Goal: Task Accomplishment & Management: Use online tool/utility

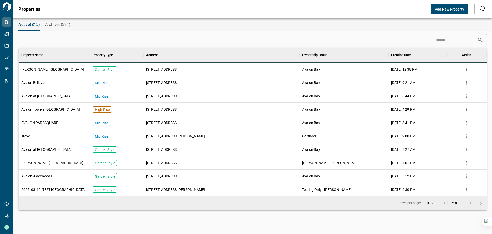
scroll to position [144, 466]
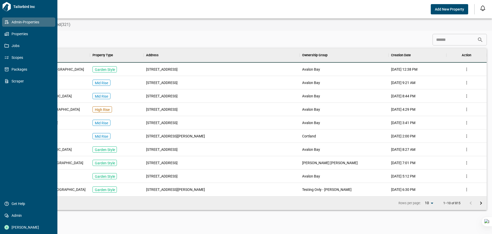
click at [8, 19] on link "Admin-Properties" at bounding box center [28, 21] width 53 height 9
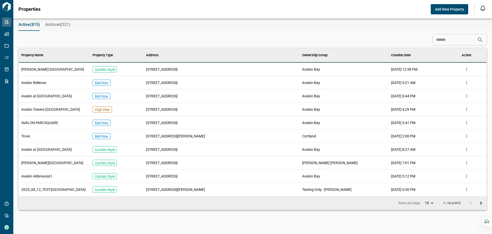
click at [449, 3] on div "Properties Add New Property Notifications *** ****** **** Mark all as read No n…" at bounding box center [246, 9] width 492 height 18
click at [453, 8] on span "Add New Property" at bounding box center [449, 9] width 29 height 5
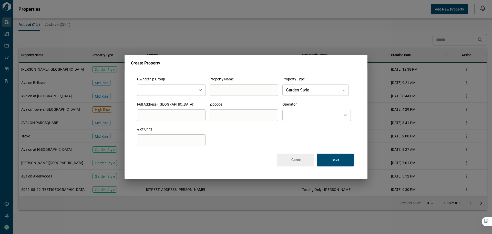
click at [172, 90] on input "text" at bounding box center [166, 90] width 54 height 7
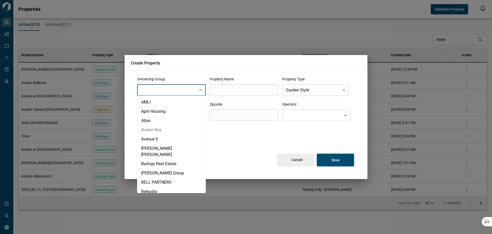
scroll to position [26, 0]
click at [157, 132] on li "Avalon Bay" at bounding box center [171, 131] width 69 height 9
type input "**********"
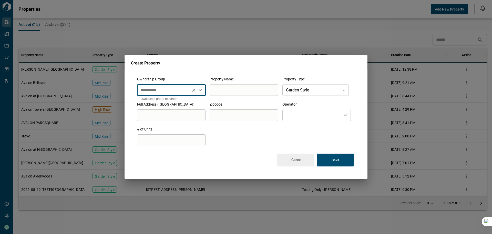
click at [245, 92] on input "search" at bounding box center [244, 90] width 68 height 14
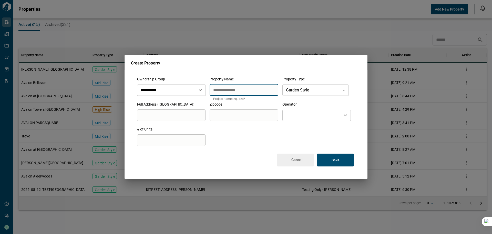
type input "**********"
click at [346, 87] on body "Tailorbird Inc Admin-Properties Properties Jobs Scopes Packages Scraper Get Hel…" at bounding box center [246, 117] width 492 height 234
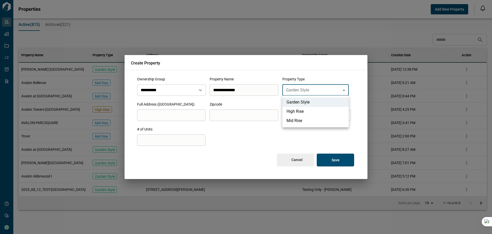
click at [300, 103] on li "Garden Style" at bounding box center [316, 101] width 66 height 9
click at [210, 97] on input "search" at bounding box center [244, 90] width 68 height 14
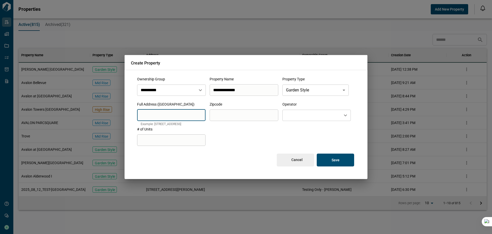
paste input "**********"
type input "**********"
click at [251, 119] on input "search" at bounding box center [244, 115] width 68 height 14
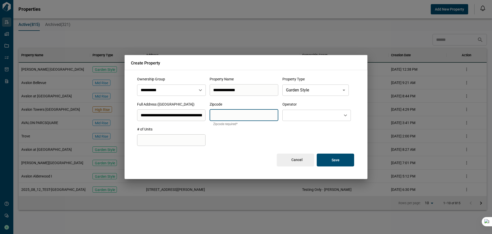
type input "*****"
click at [303, 115] on input "text" at bounding box center [312, 115] width 54 height 7
click at [229, 140] on div "**********" at bounding box center [246, 121] width 231 height 103
click at [336, 160] on p "Save" at bounding box center [336, 159] width 8 height 5
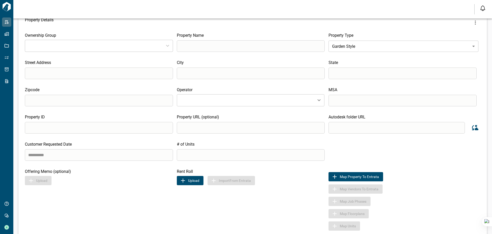
scroll to position [77, 0]
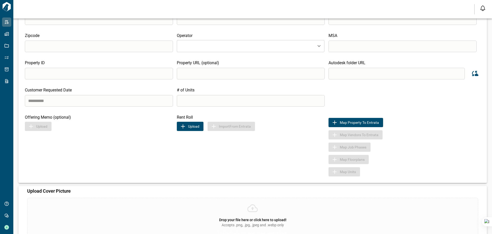
click at [187, 125] on button "Upload" at bounding box center [190, 126] width 27 height 9
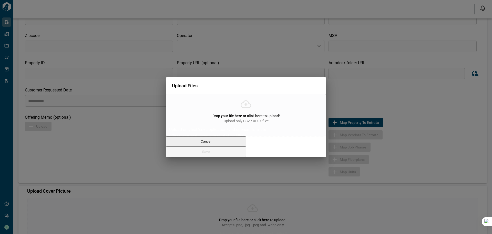
click at [223, 116] on div "Drop your file here or click here to upload! Upload only CSV / XLSX file*" at bounding box center [246, 118] width 67 height 10
click at [0, 0] on input "Drop your file here or click here to upload! Upload only CSV / XLSX file* Uploa…" at bounding box center [0, 0] width 0 height 0
click at [192, 153] on div "Drop your file here or click here to upload! Upload only CSV / XLSX file* Uploa…" at bounding box center [246, 125] width 160 height 63
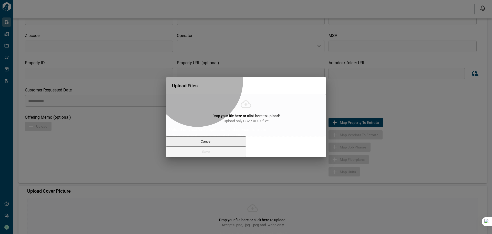
click at [201, 143] on span "Cancel" at bounding box center [206, 141] width 11 height 4
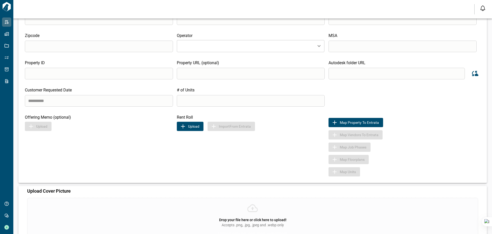
click at [216, 169] on div "Rent Roll Upload Import From Entrata" at bounding box center [253, 146] width 152 height 62
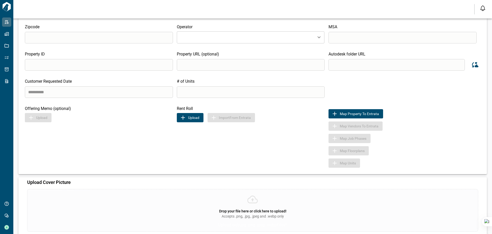
scroll to position [97, 0]
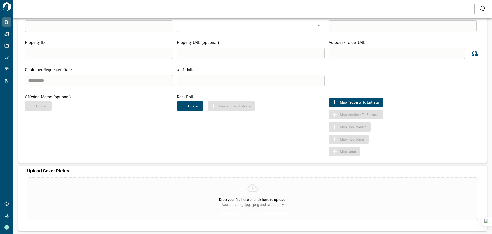
click at [248, 191] on icon at bounding box center [253, 188] width 10 height 8
click at [0, 0] on input "Drop your file here or click here to upload! Accepts .png, .jpg, .jpeg and .web…" at bounding box center [0, 0] width 0 height 0
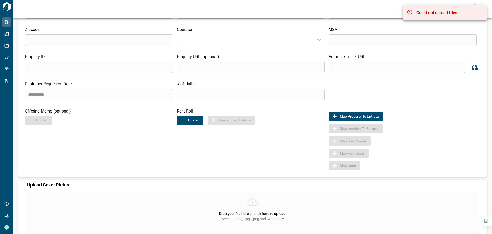
scroll to position [46, 0]
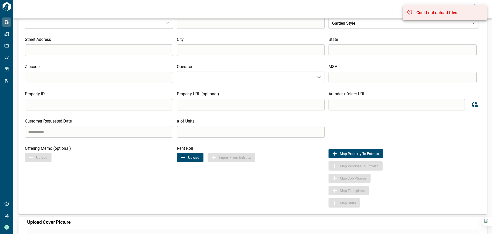
click at [191, 160] on button "Upload" at bounding box center [190, 157] width 27 height 9
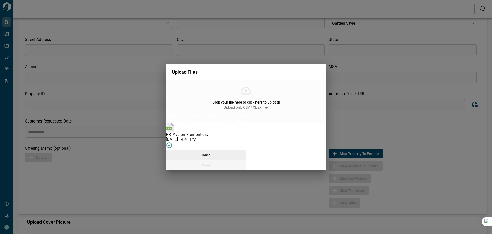
click at [279, 162] on div "Cancel Save" at bounding box center [246, 159] width 160 height 21
click at [196, 140] on span "[DATE] 14:41 PM" at bounding box center [181, 139] width 31 height 5
click at [201, 134] on span "RR_Avalon Fremont.csv" at bounding box center [187, 134] width 43 height 5
click at [281, 164] on div "Cancel Save" at bounding box center [246, 159] width 160 height 21
click at [282, 162] on div "Cancel Save" at bounding box center [246, 159] width 160 height 21
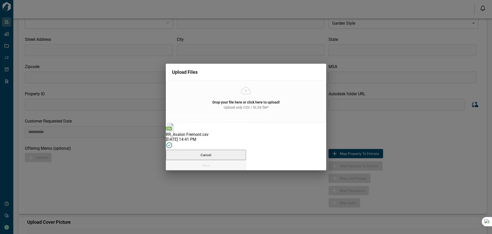
click at [282, 162] on div "Cancel Save" at bounding box center [246, 159] width 160 height 21
click at [222, 88] on div "Drop your file here or click here to upload! Upload only CSV / XLSX file* Uploa…" at bounding box center [246, 101] width 160 height 43
click at [0, 0] on input "Drop your file here or click here to upload! Upload only CSV / XLSX file* Uploa…" at bounding box center [0, 0] width 0 height 0
click at [282, 156] on div "Drop your file here or click here to upload! Upload only CSV / XLSX file* Uploa…" at bounding box center [246, 125] width 160 height 90
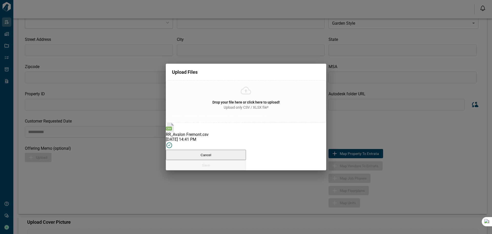
click at [282, 158] on div "Cancel Save" at bounding box center [246, 159] width 160 height 21
click at [282, 161] on div "Cancel Save" at bounding box center [246, 159] width 160 height 21
click at [204, 139] on div "[DATE] 14:41 PM" at bounding box center [246, 139] width 160 height 5
click at [189, 137] on span "RR_Avalon Fremont.csv" at bounding box center [187, 134] width 43 height 5
click at [226, 107] on div "Drop your file here or click here to upload! Upload only CSV / XLSX file* Uploa…" at bounding box center [246, 101] width 160 height 43
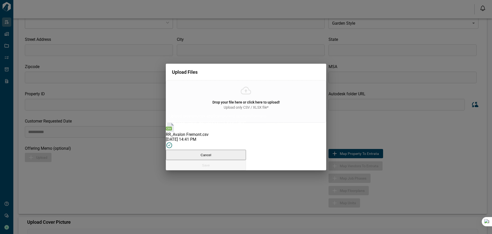
click at [0, 0] on input "Drop your file here or click here to upload! Upload only CSV / XLSX file* Uploa…" at bounding box center [0, 0] width 0 height 0
click at [275, 156] on div "Cancel Save" at bounding box center [246, 159] width 160 height 21
click at [276, 162] on div "Cancel Save" at bounding box center [246, 159] width 160 height 21
drag, startPoint x: 276, startPoint y: 162, endPoint x: 334, endPoint y: 104, distance: 81.6
click at [277, 162] on div "Cancel Save" at bounding box center [246, 159] width 160 height 21
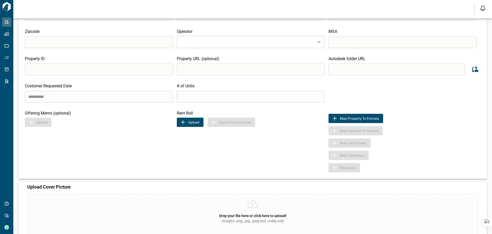
scroll to position [97, 0]
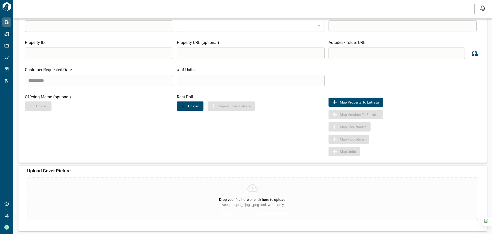
click at [259, 190] on div "Drop your file here or click here to upload! Accepts .png, .jpg, .jpeg and .web…" at bounding box center [252, 198] width 451 height 43
click at [0, 0] on input "Drop your file here or click here to upload! Accepts .png, .jpg, .jpeg and .web…" at bounding box center [0, 0] width 0 height 0
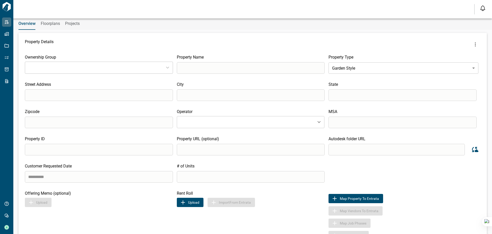
scroll to position [0, 0]
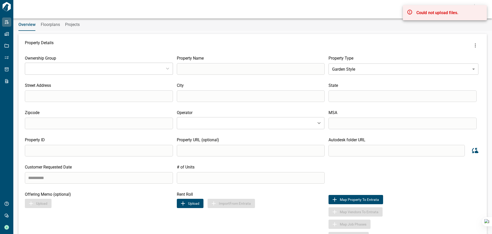
click at [242, 71] on input "search" at bounding box center [251, 69] width 148 height 12
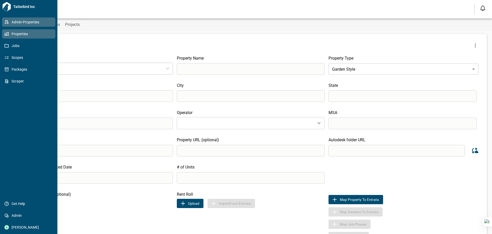
click at [23, 32] on span "Properties" at bounding box center [30, 33] width 42 height 5
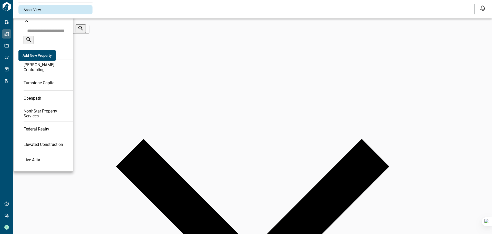
scroll to position [77, 0]
click at [28, 28] on input "text" at bounding box center [50, 30] width 53 height 10
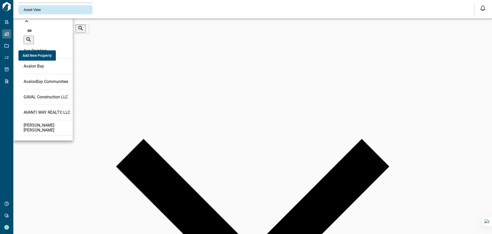
scroll to position [0, 0]
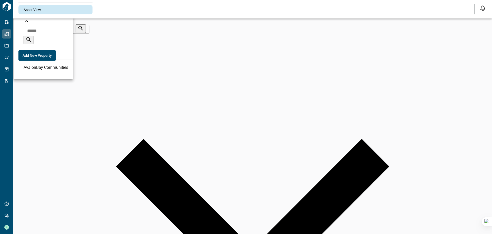
type input "******"
click at [28, 49] on p "Avalon Bay" at bounding box center [34, 51] width 21 height 5
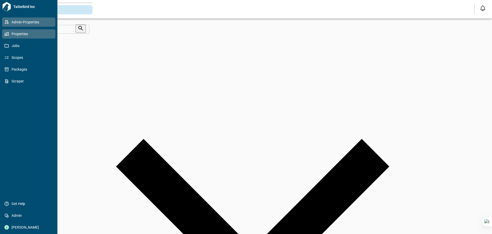
click at [7, 21] on icon at bounding box center [7, 22] width 4 height 4
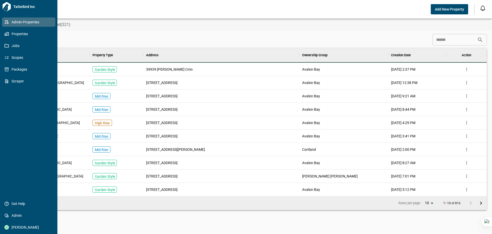
scroll to position [144, 466]
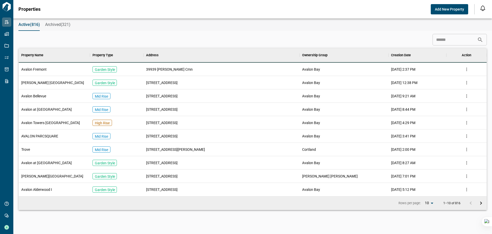
click at [36, 68] on span "Avalon Fremont" at bounding box center [33, 69] width 25 height 5
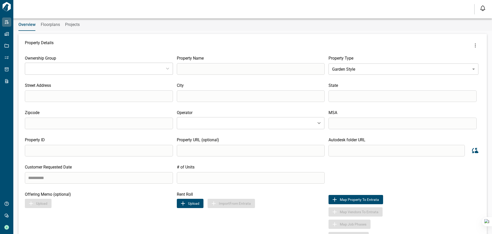
click at [197, 201] on button "Upload" at bounding box center [190, 202] width 27 height 9
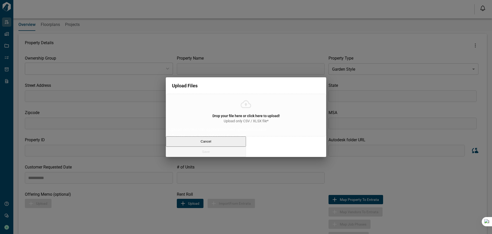
click at [240, 114] on span "Drop your file here or click here to upload!" at bounding box center [246, 116] width 67 height 4
click at [0, 0] on input "Drop your file here or click here to upload! Upload only CSV / XLSX file* Uploa…" at bounding box center [0, 0] width 0 height 0
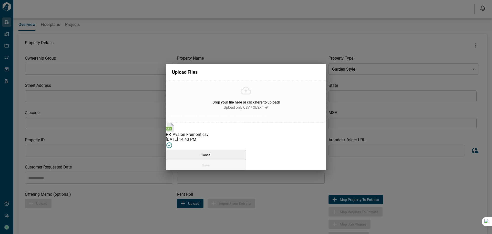
click at [298, 160] on div "Cancel Save" at bounding box center [246, 159] width 160 height 21
click at [285, 126] on div "Drop your file here or click here to upload! Upload only CSV / XLSX file* Uploa…" at bounding box center [246, 125] width 160 height 90
click at [199, 156] on button "Cancel" at bounding box center [206, 154] width 80 height 10
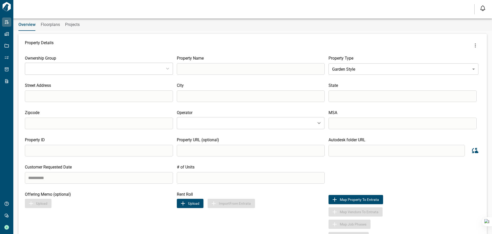
click at [231, 206] on div "Import From Entrata" at bounding box center [231, 202] width 47 height 9
click at [190, 204] on button "Upload" at bounding box center [190, 202] width 27 height 9
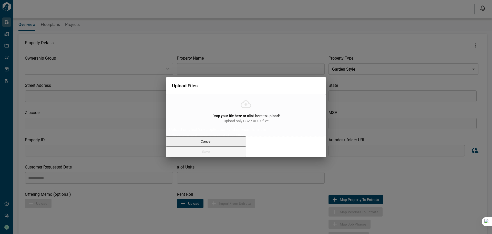
click at [266, 111] on div "Drop your file here or click here to upload! Upload only CSV / XLSX file* Uploa…" at bounding box center [246, 115] width 160 height 43
click at [0, 0] on input "Drop your file here or click here to upload! Upload only CSV / XLSX file* Uploa…" at bounding box center [0, 0] width 0 height 0
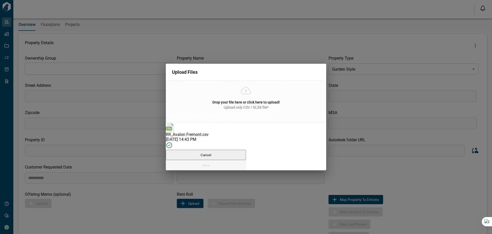
click at [326, 139] on div "Drop your file here or click here to upload! Upload only CSV / XLSX file* Uploa…" at bounding box center [246, 125] width 160 height 90
click at [170, 144] on icon at bounding box center [169, 145] width 2 height 2
click at [300, 159] on div "Cancel Save" at bounding box center [246, 159] width 160 height 21
click at [427, 78] on div "Upload Files Drop your file here or click here to upload! Upload only CSV / XLS…" at bounding box center [246, 117] width 492 height 234
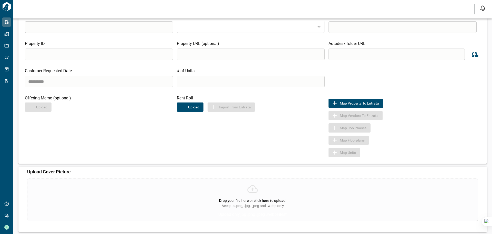
scroll to position [97, 0]
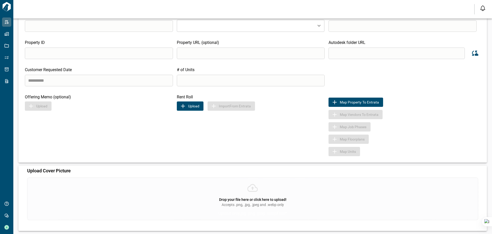
click at [254, 203] on span "Accepts .png, .jpg, .jpeg and .webp only" at bounding box center [253, 204] width 62 height 5
click at [0, 0] on input "Drop your file here or click here to upload! Accepts .png, .jpg, .jpeg and .web…" at bounding box center [0, 0] width 0 height 0
